Goal: Task Accomplishment & Management: Complete application form

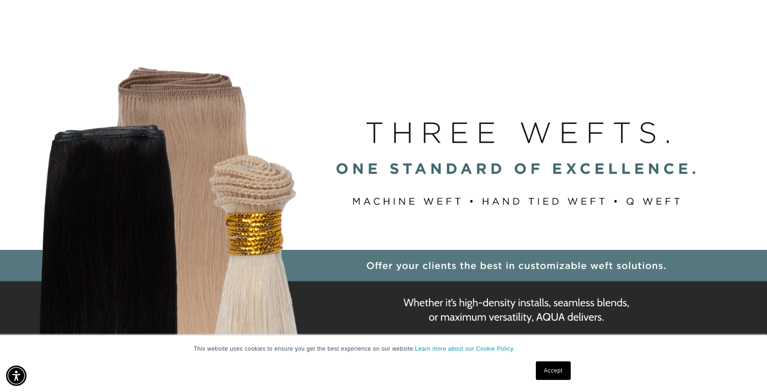
scroll to position [377, 0]
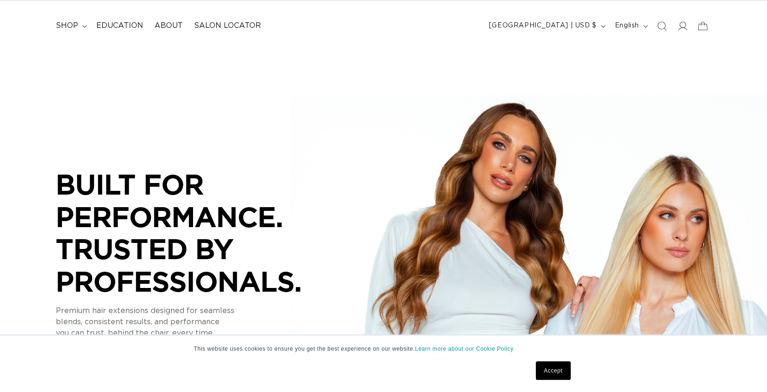
scroll to position [225, 0]
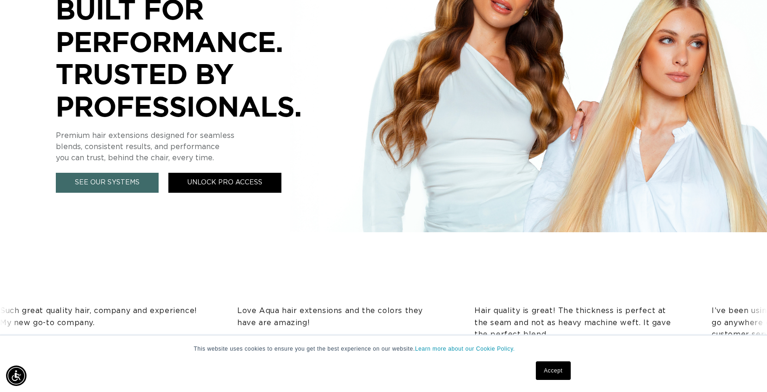
click at [242, 181] on link "Unlock Pro Access" at bounding box center [224, 183] width 113 height 20
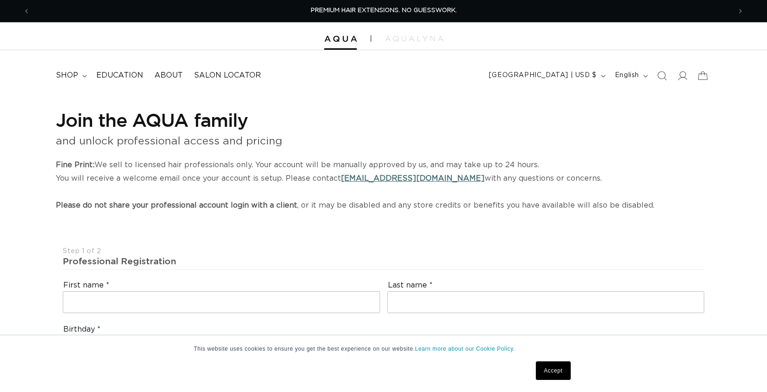
select select "US"
select select "[GEOGRAPHIC_DATA]"
